Goal: Information Seeking & Learning: Learn about a topic

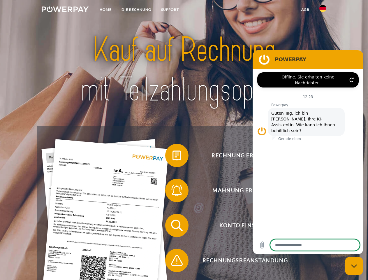
click at [65, 10] on img at bounding box center [65, 9] width 47 height 6
click at [323, 10] on img at bounding box center [322, 8] width 7 height 7
click at [305, 10] on link "agb" at bounding box center [305, 9] width 18 height 10
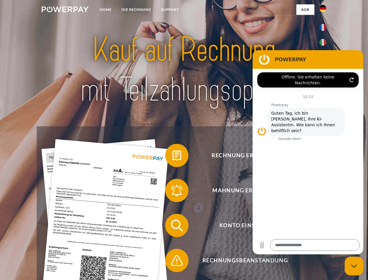
click at [172, 156] on span at bounding box center [168, 155] width 29 height 29
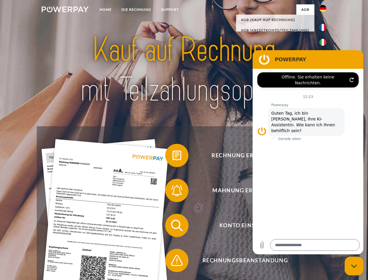
click at [172, 191] on span at bounding box center [168, 190] width 29 height 29
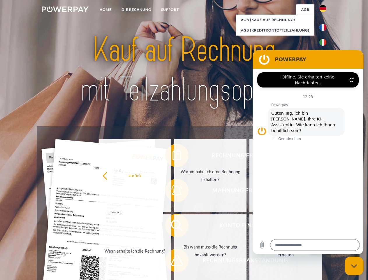
click at [174, 226] on link "Bis wann muss die Rechnung bezahlt werden?" at bounding box center [210, 250] width 73 height 73
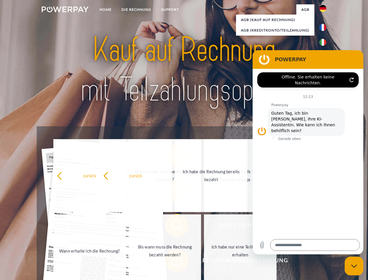
click at [172, 261] on span at bounding box center [168, 260] width 29 height 29
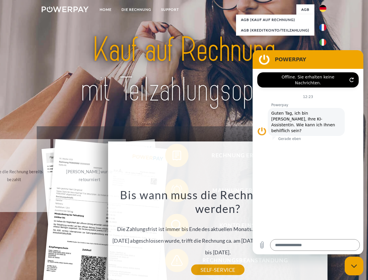
click at [354, 266] on icon "Messaging-Fenster schließen" at bounding box center [354, 266] width 6 height 4
type textarea "*"
